Goal: Task Accomplishment & Management: Complete application form

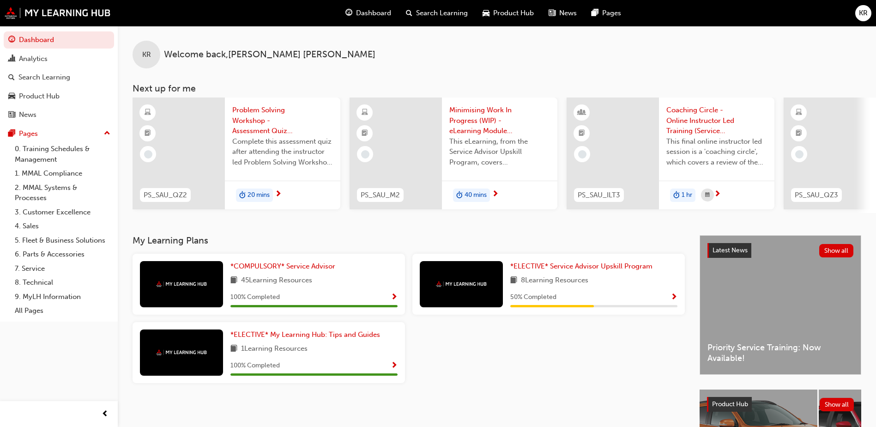
click at [248, 116] on span "Problem Solving Workshop - Assessment Quiz (Service Advisor Upskill Program)" at bounding box center [282, 120] width 101 height 31
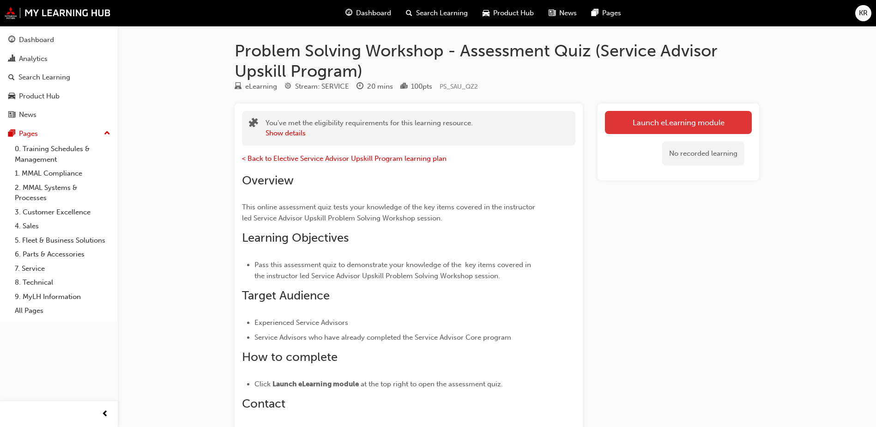
click at [715, 121] on link "Launch eLearning module" at bounding box center [678, 122] width 147 height 23
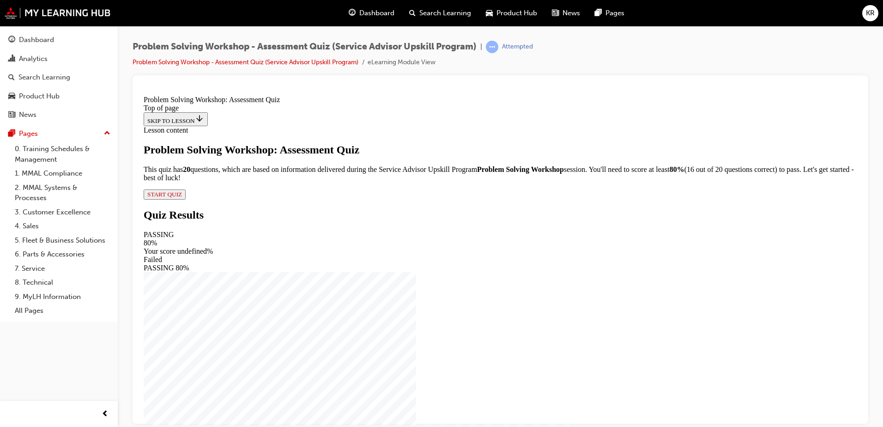
scroll to position [6, 0]
click at [182, 197] on span "START QUIZ" at bounding box center [164, 193] width 35 height 7
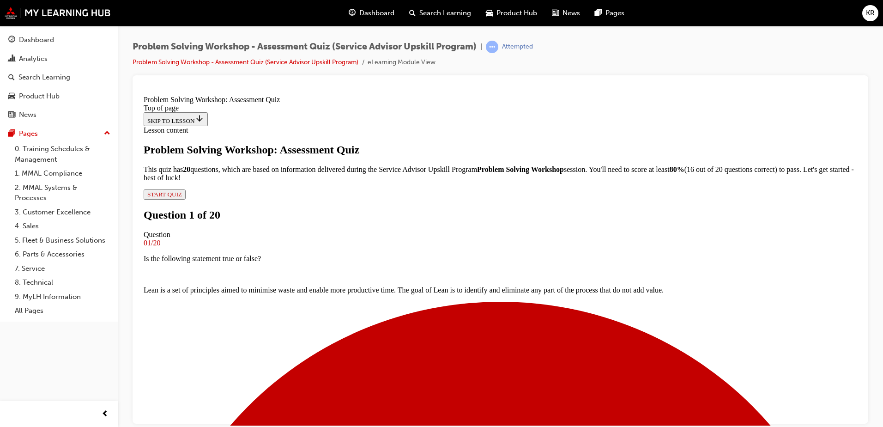
scroll to position [1, 0]
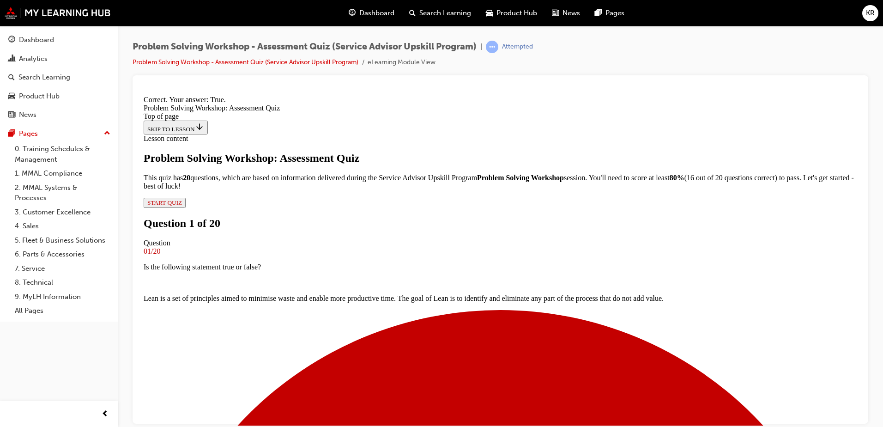
scroll to position [125, 0]
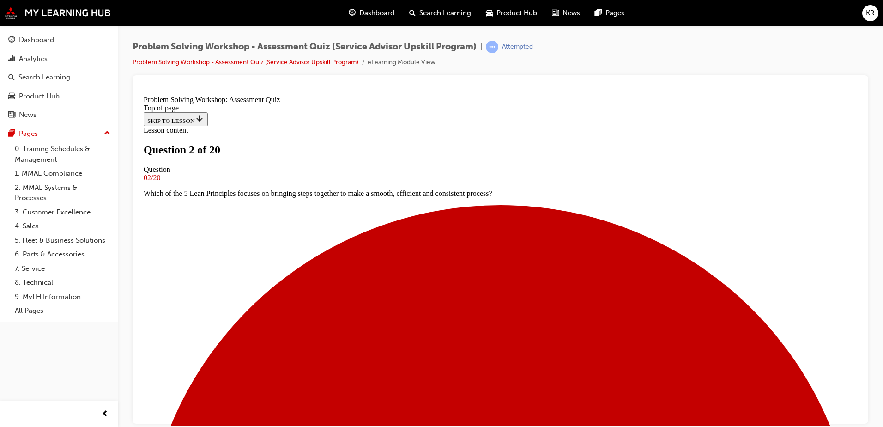
scroll to position [48, 0]
drag, startPoint x: 353, startPoint y: 362, endPoint x: 354, endPoint y: 354, distance: 8.9
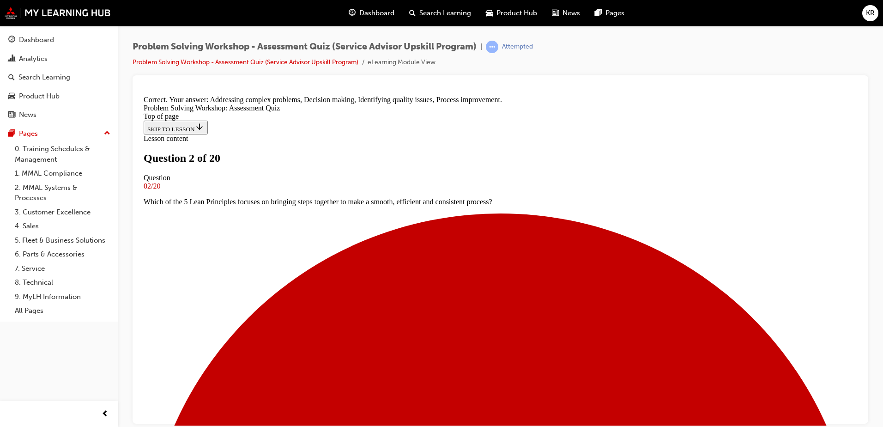
scroll to position [168, 0]
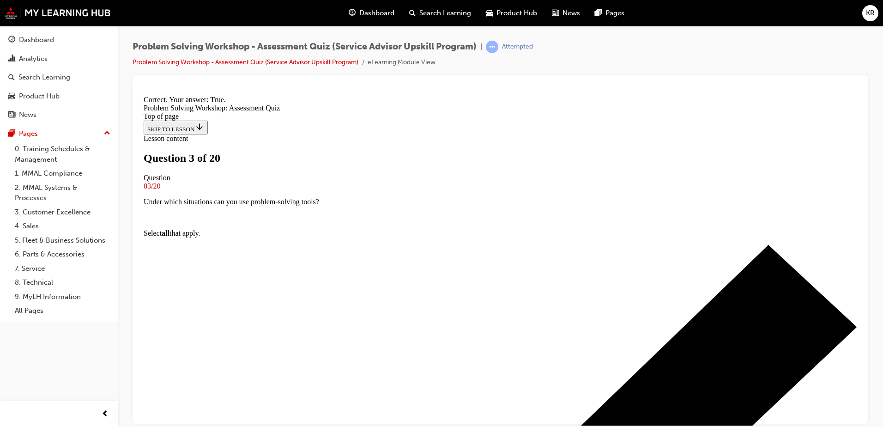
scroll to position [125, 0]
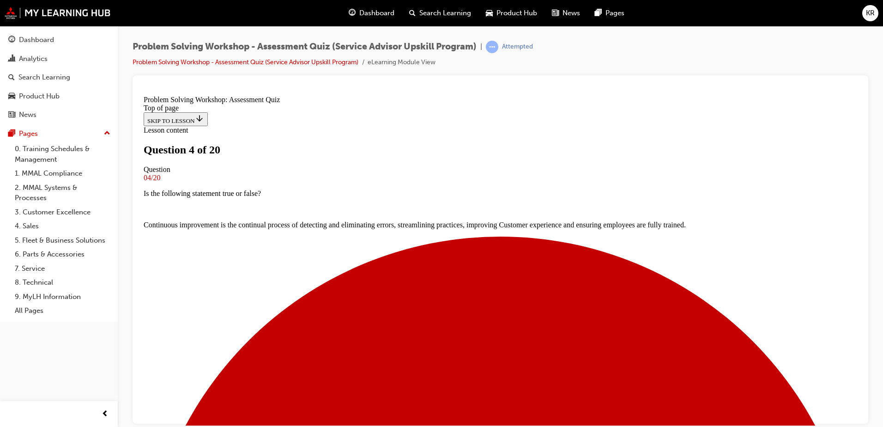
scroll to position [48, 0]
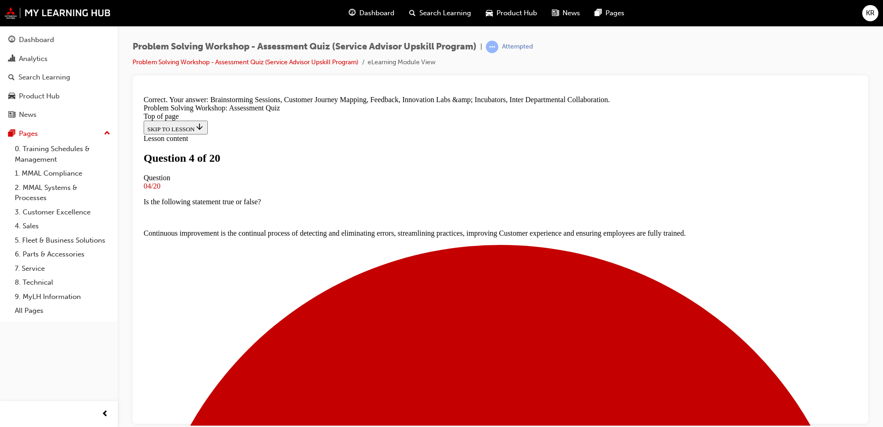
scroll to position [205, 0]
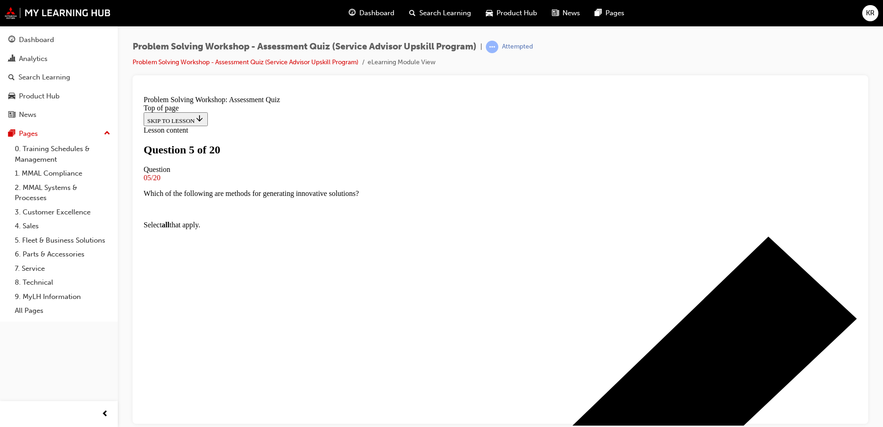
scroll to position [94, 0]
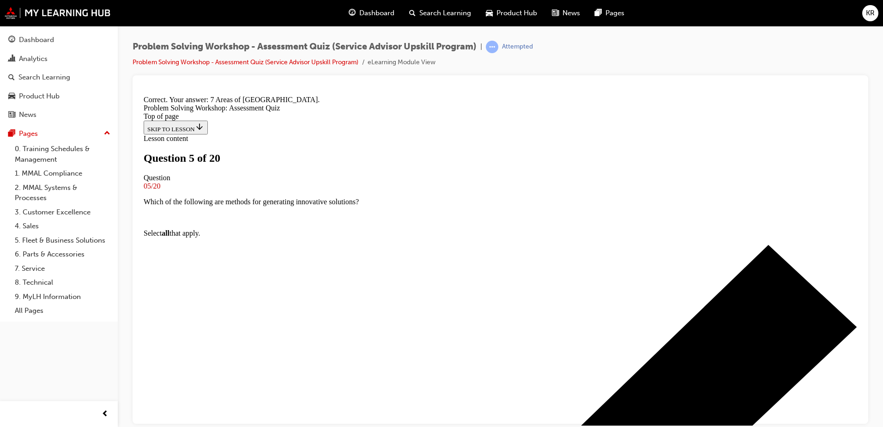
scroll to position [189, 0]
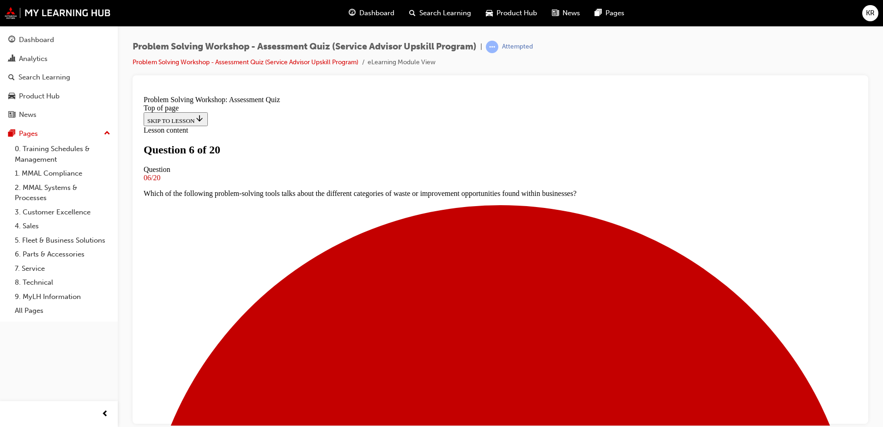
scroll to position [94, 0]
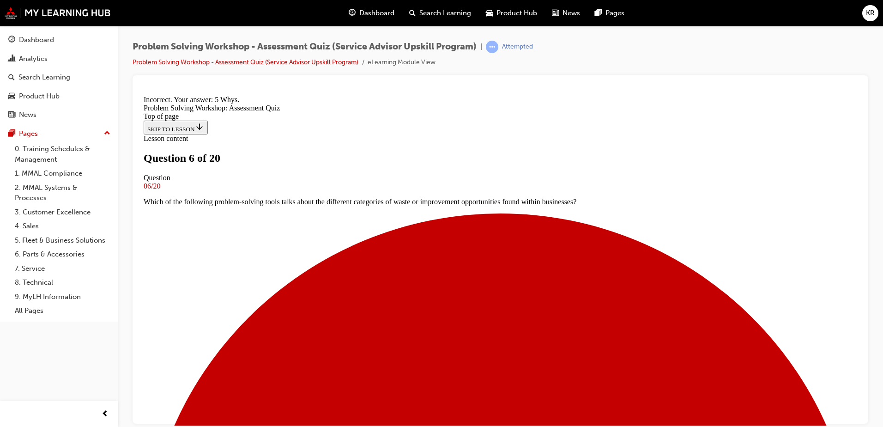
scroll to position [220, 0]
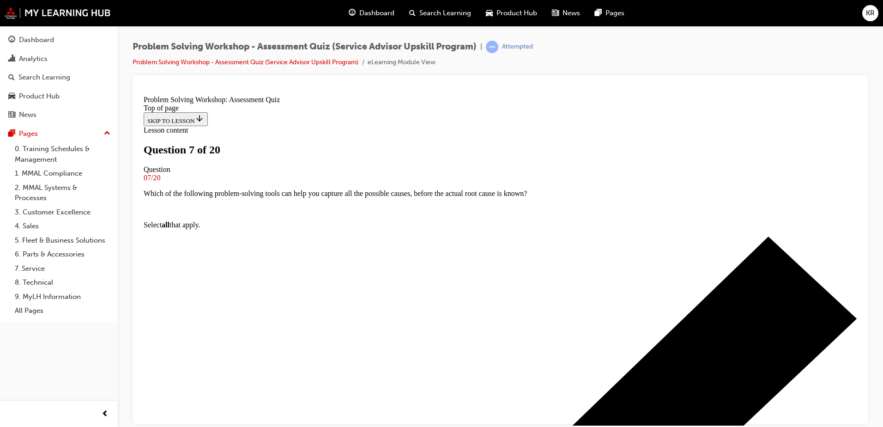
scroll to position [94, 0]
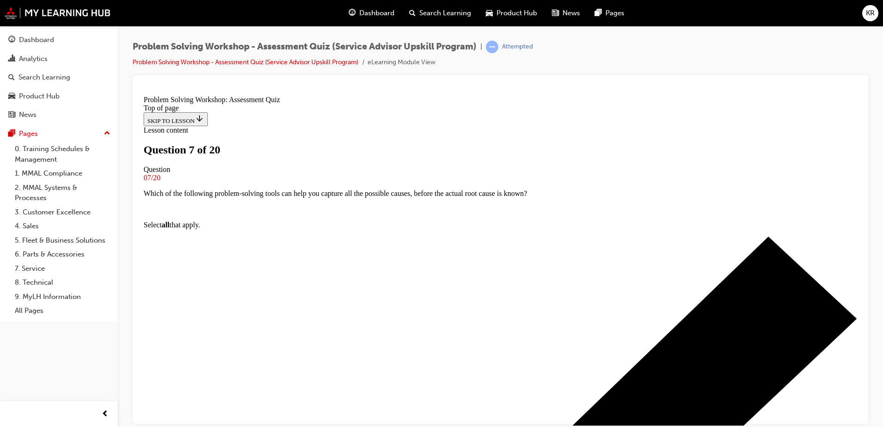
scroll to position [48, 0]
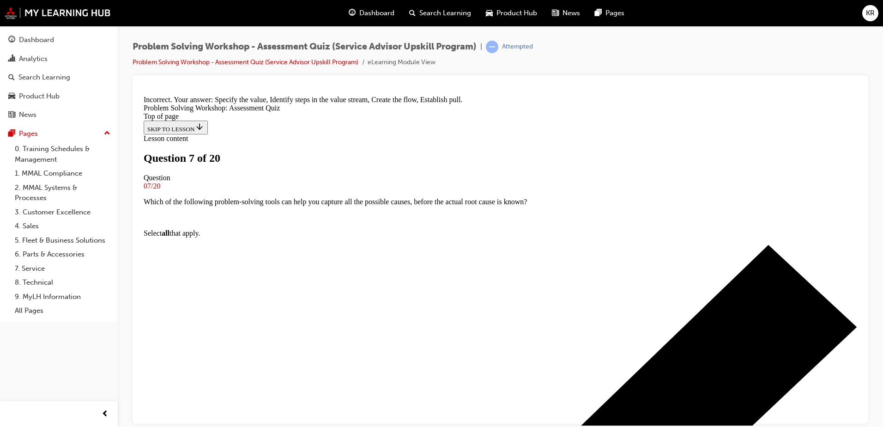
scroll to position [205, 0]
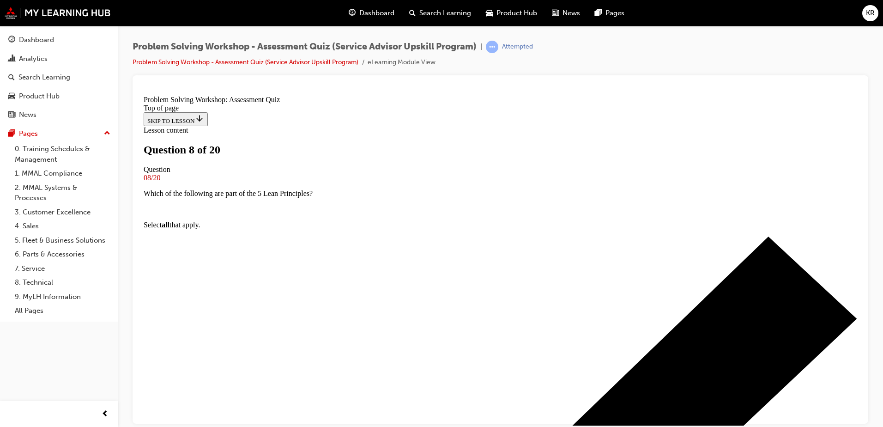
scroll to position [48, 0]
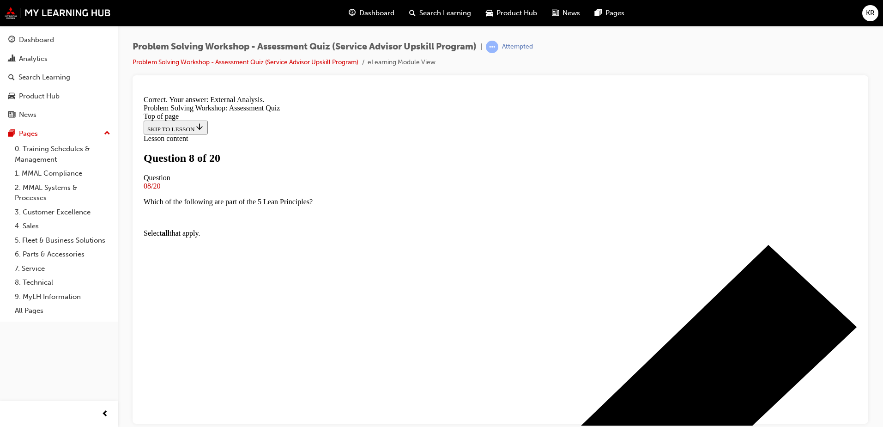
scroll to position [168, 0]
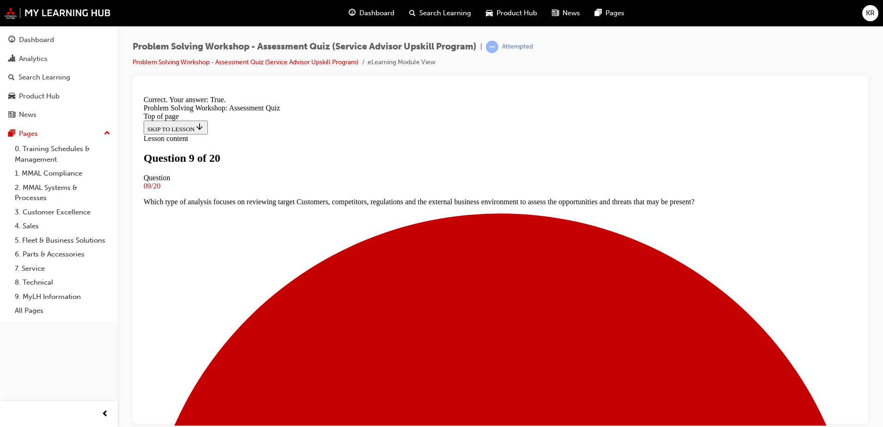
scroll to position [125, 0]
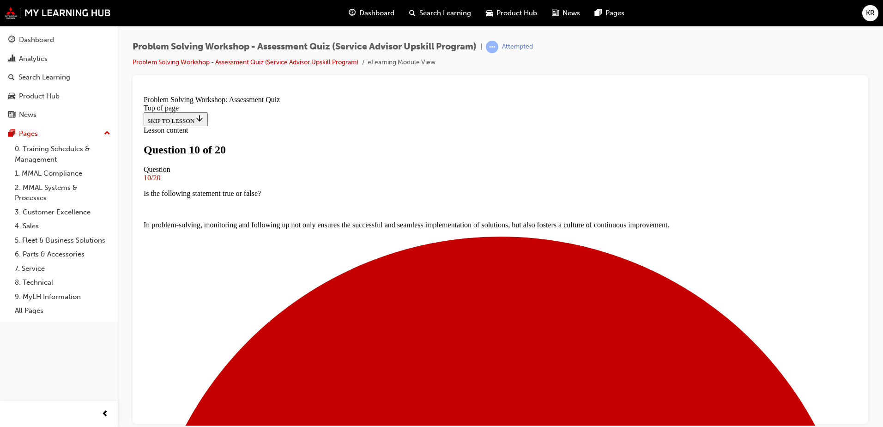
scroll to position [94, 0]
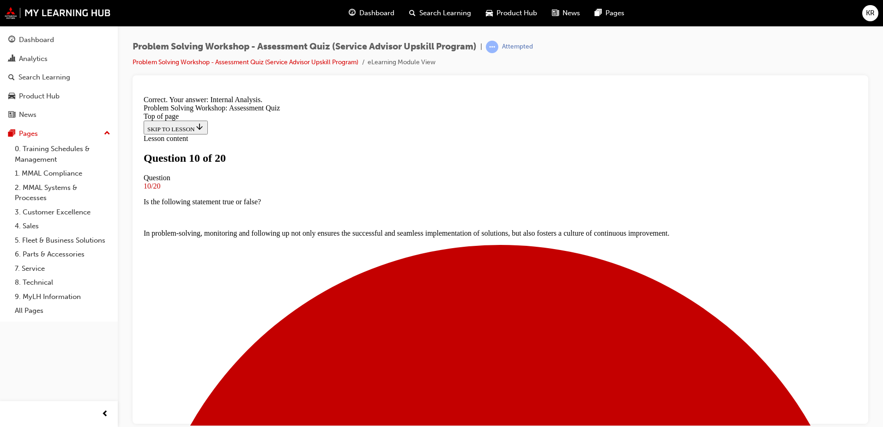
scroll to position [168, 0]
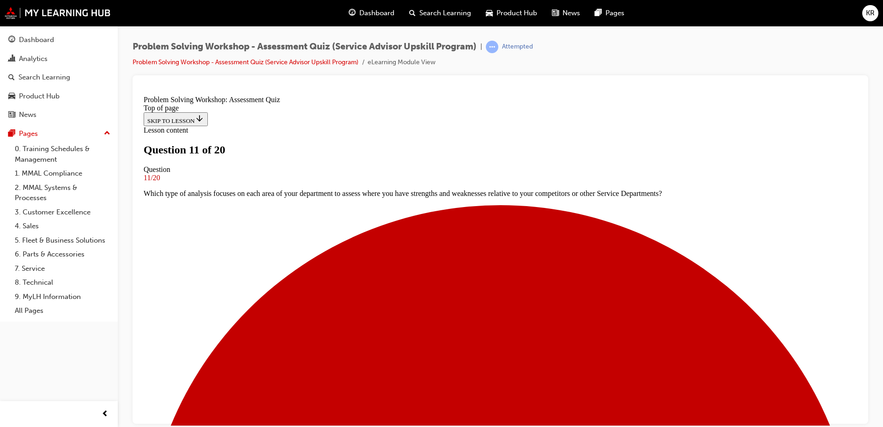
scroll to position [48, 0]
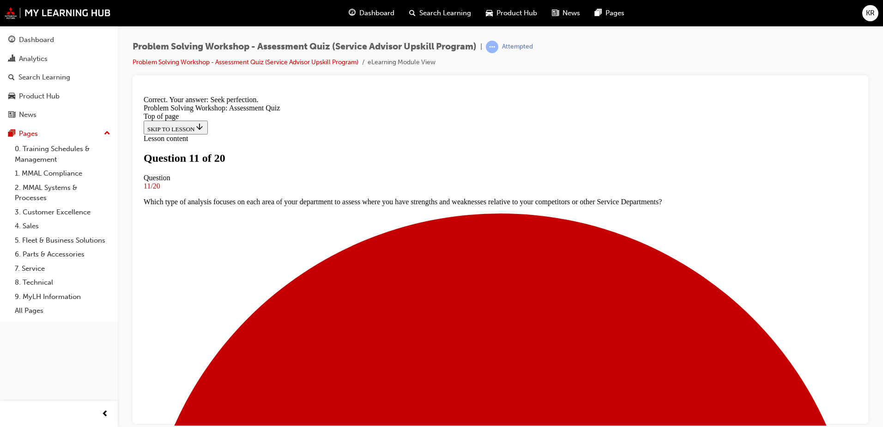
scroll to position [189, 0]
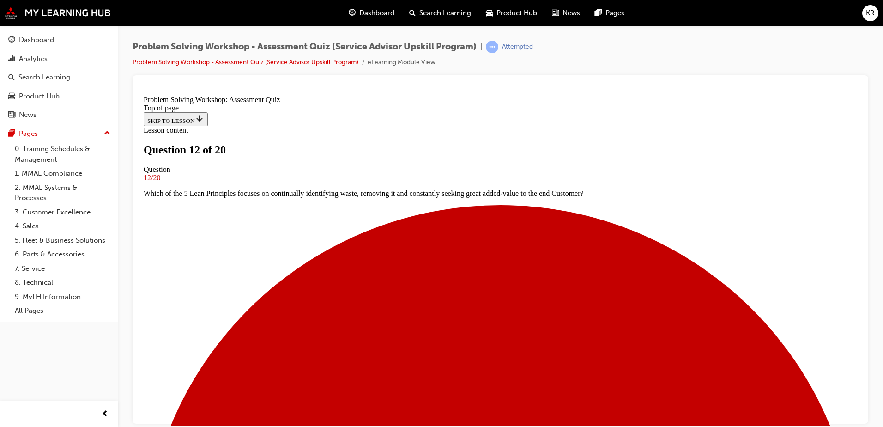
scroll to position [48, 0]
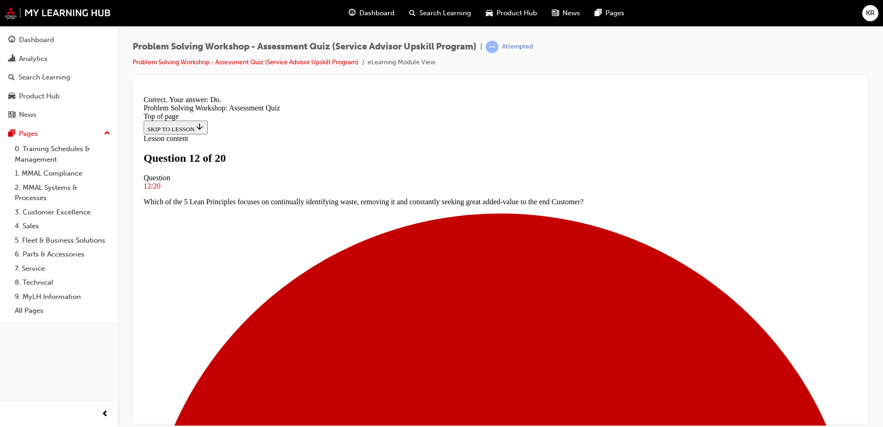
scroll to position [152, 0]
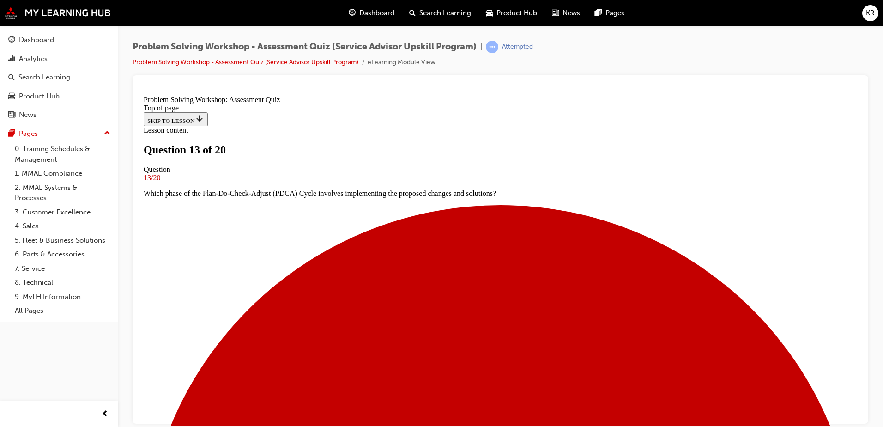
scroll to position [48, 0]
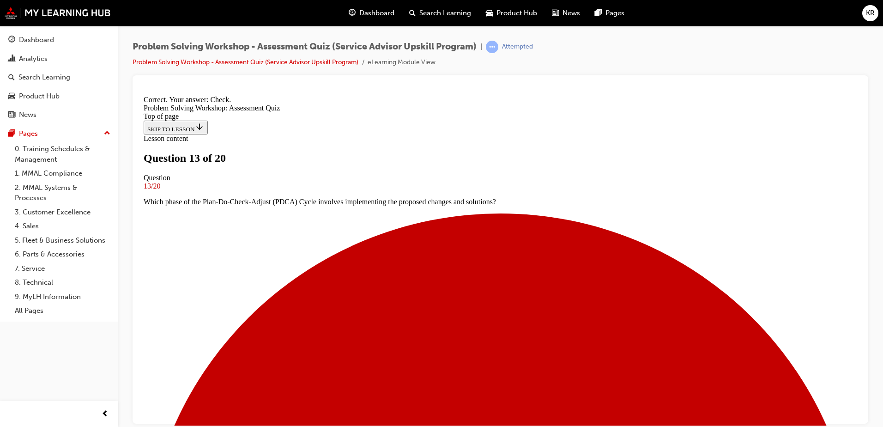
scroll to position [168, 0]
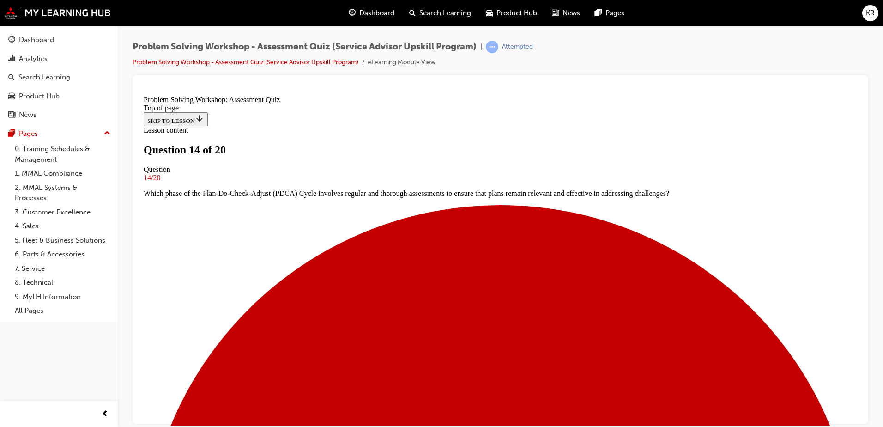
scroll to position [1, 0]
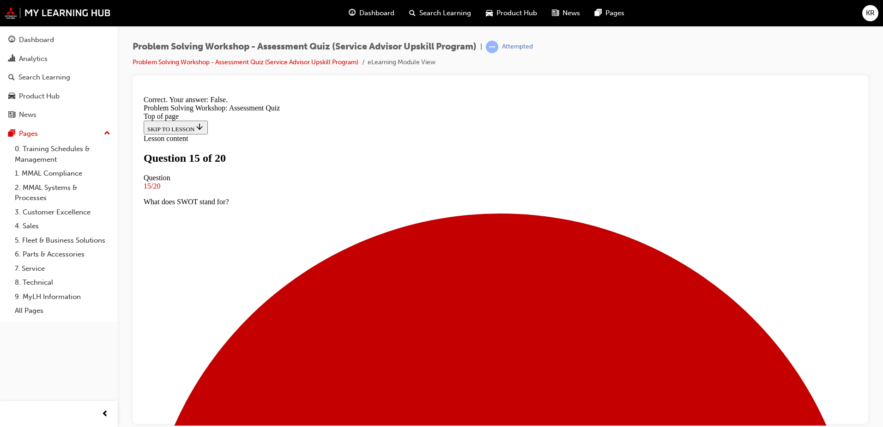
scroll to position [109, 0]
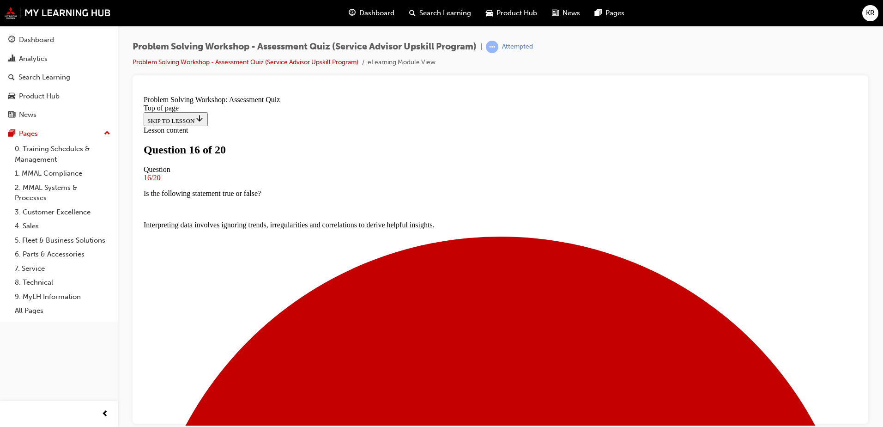
scroll to position [1, 0]
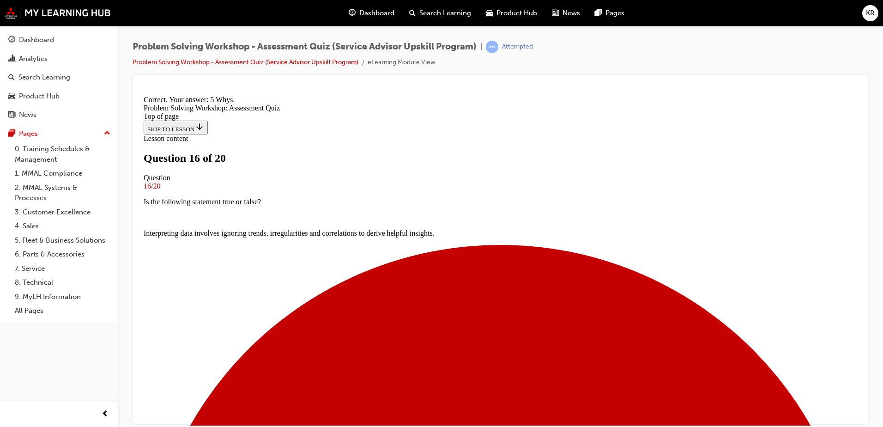
scroll to position [189, 0]
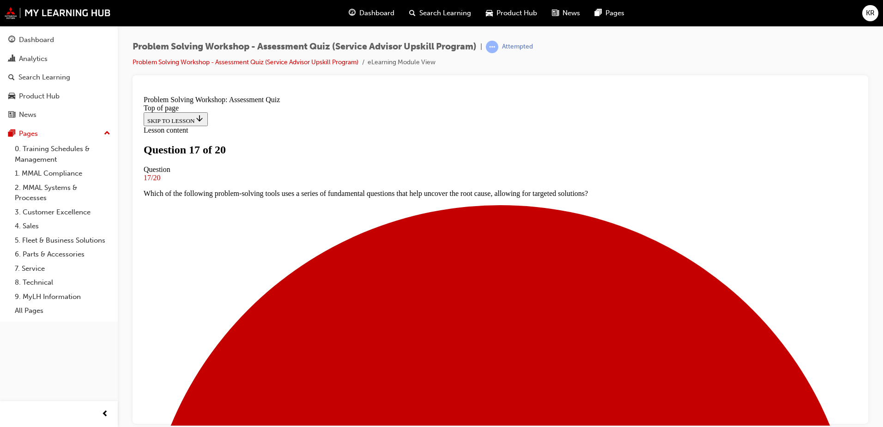
scroll to position [1, 0]
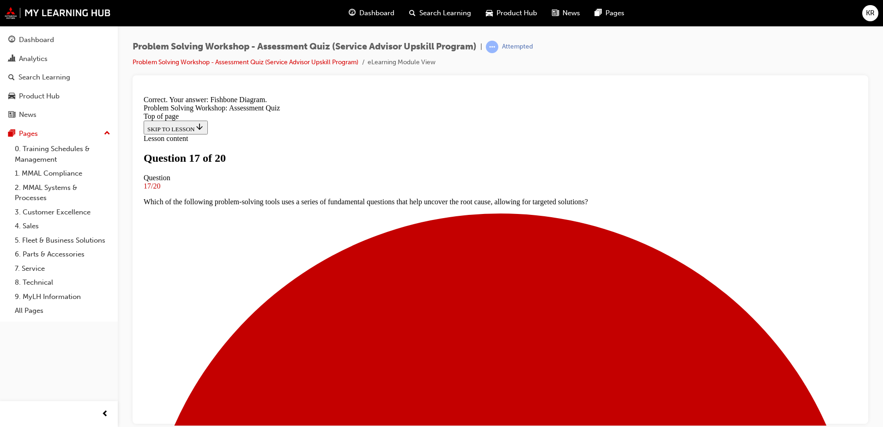
scroll to position [189, 0]
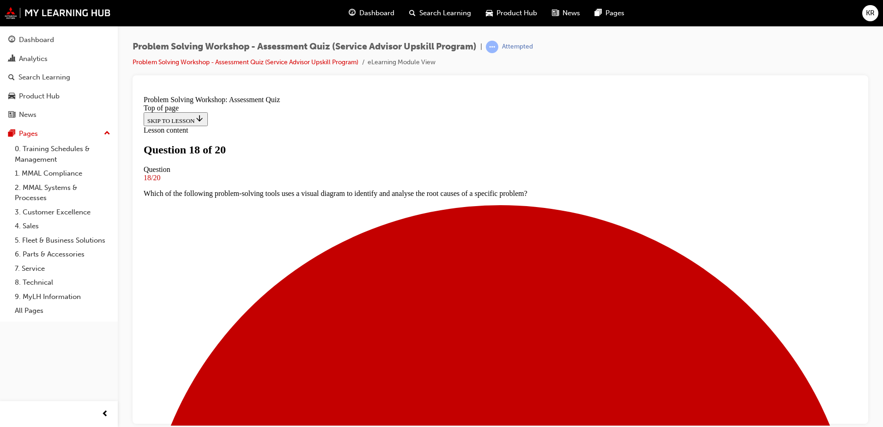
scroll to position [1, 0]
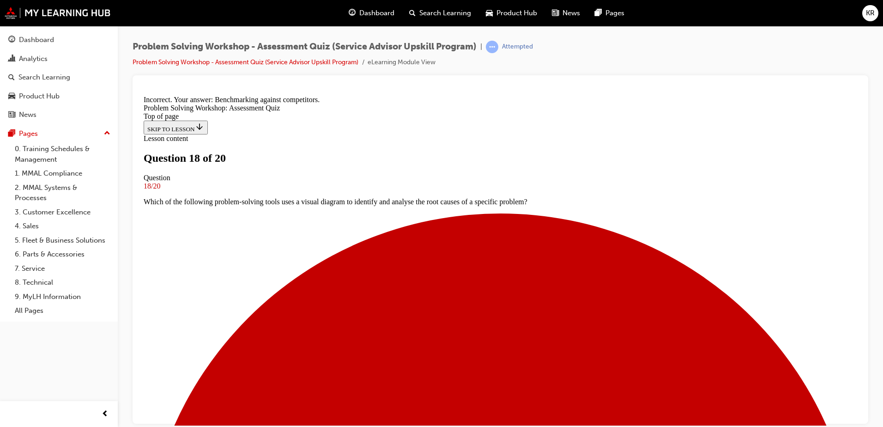
scroll to position [152, 0]
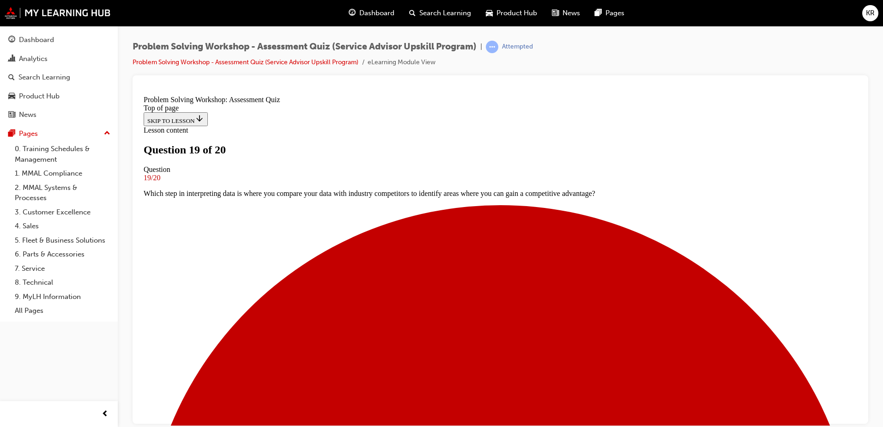
scroll to position [48, 0]
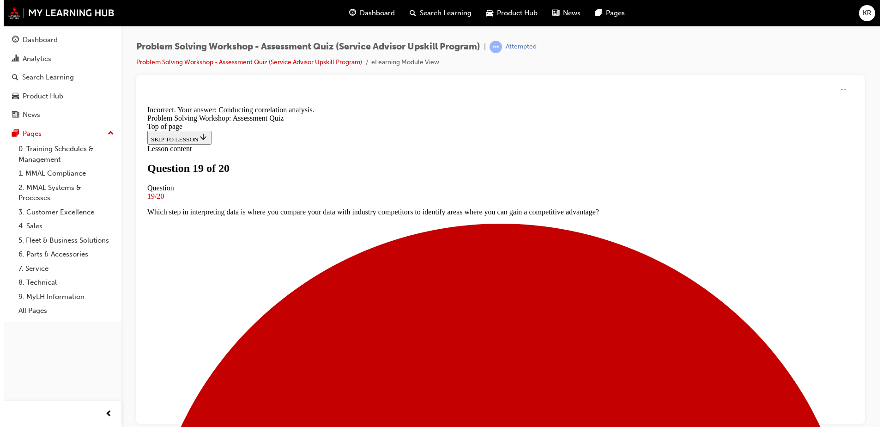
scroll to position [152, 0]
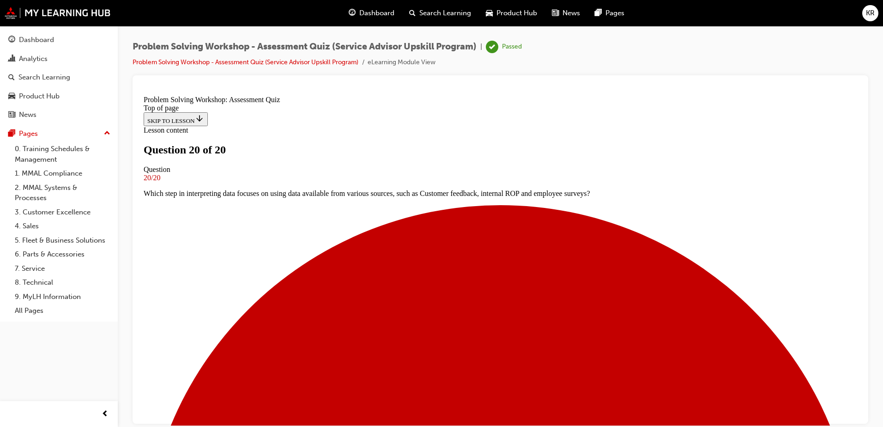
scroll to position [138, 0]
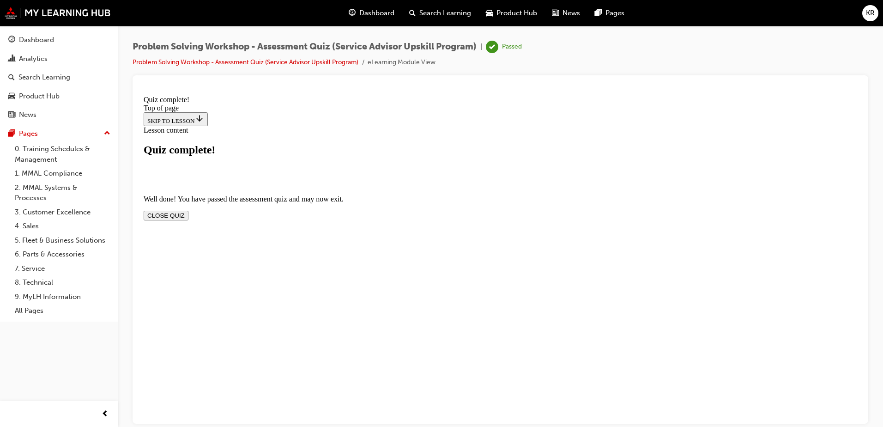
click at [188, 210] on button "CLOSE QUIZ" at bounding box center [166, 215] width 45 height 10
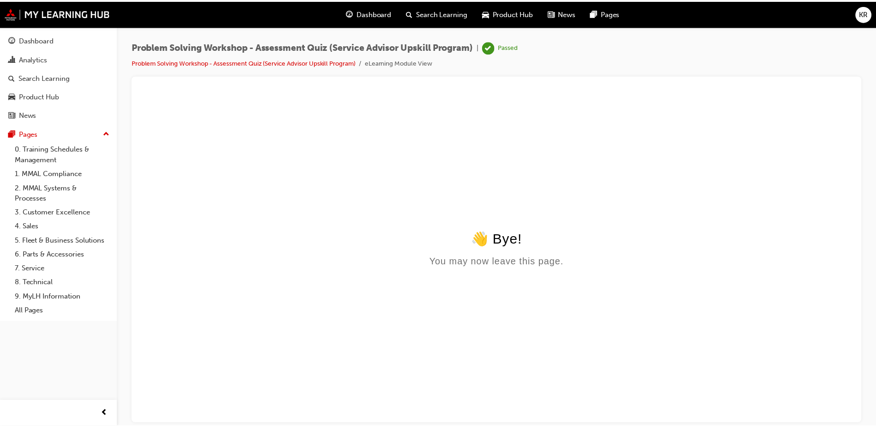
scroll to position [0, 0]
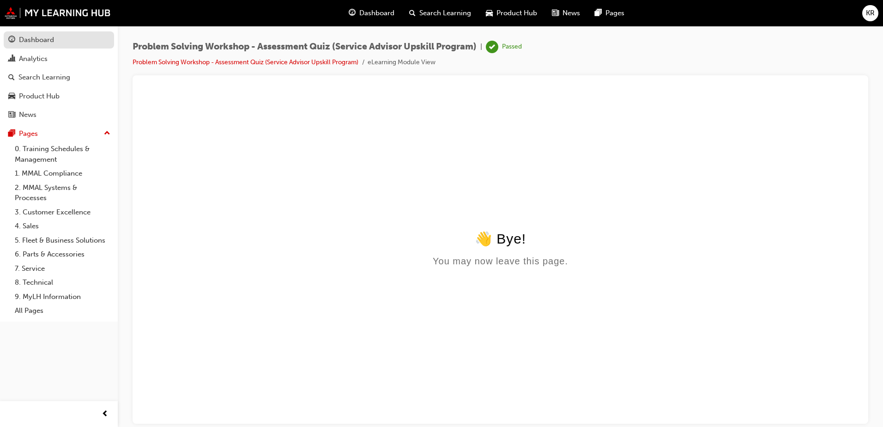
click at [42, 41] on div "Dashboard" at bounding box center [36, 40] width 35 height 11
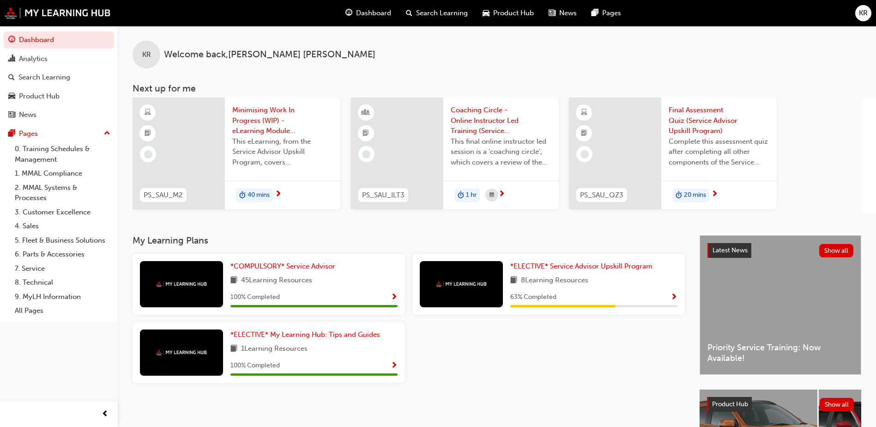
click at [256, 120] on span "Minimising Work In Progress (WIP) - eLearning Module (Service Advisor Upskill P…" at bounding box center [282, 120] width 101 height 31
